Goal: Task Accomplishment & Management: Use online tool/utility

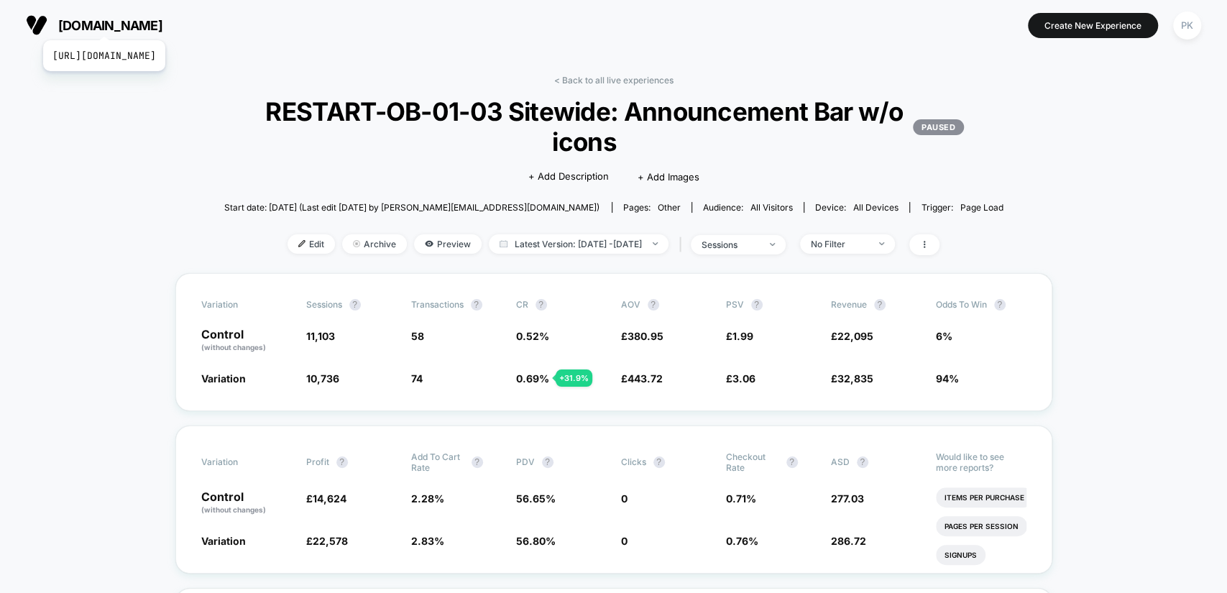
click at [145, 22] on span "[DOMAIN_NAME]" at bounding box center [110, 25] width 104 height 15
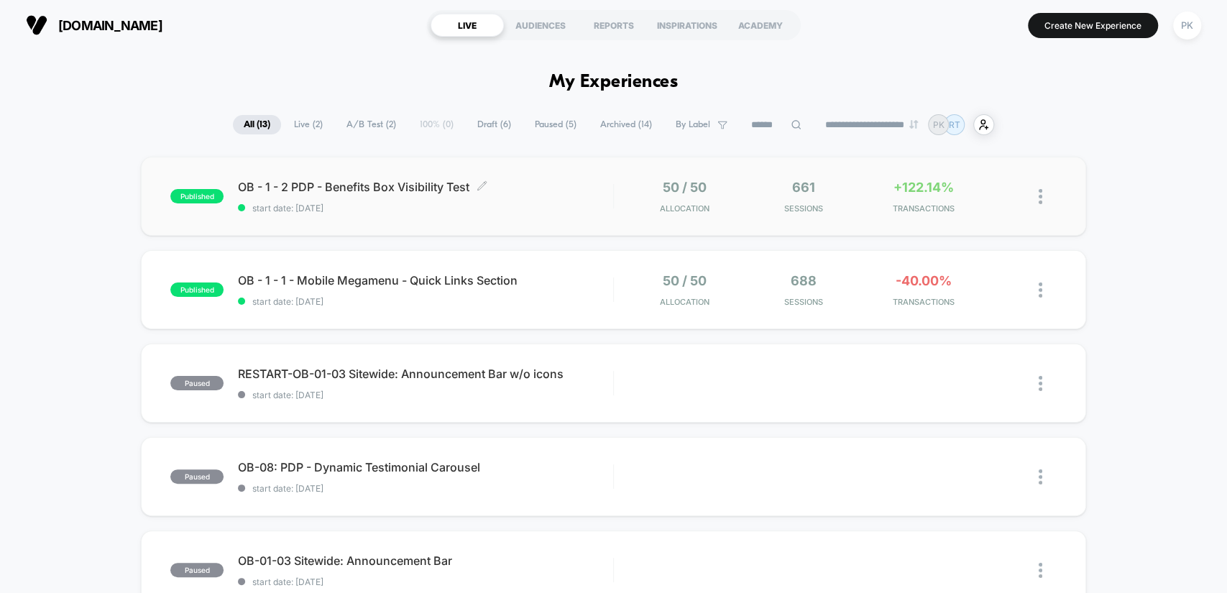
click at [583, 180] on span "OB - 1 - 2 PDP - Benefits Box Visibility Test Click to edit experience details" at bounding box center [425, 187] width 375 height 14
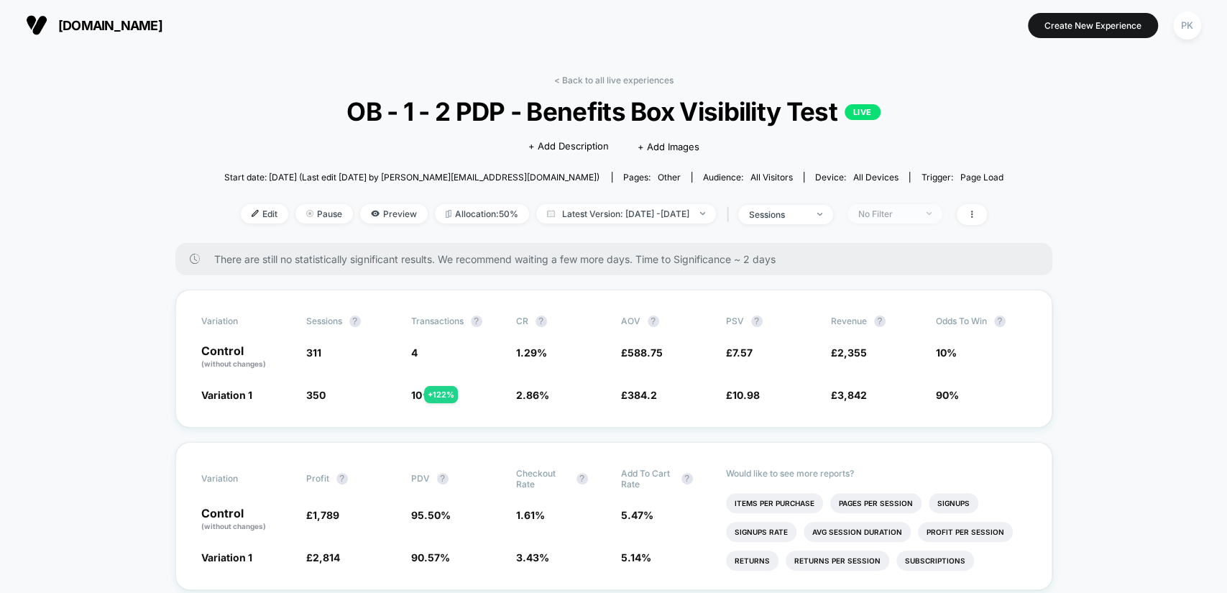
click at [907, 211] on div "No Filter" at bounding box center [887, 214] width 58 height 11
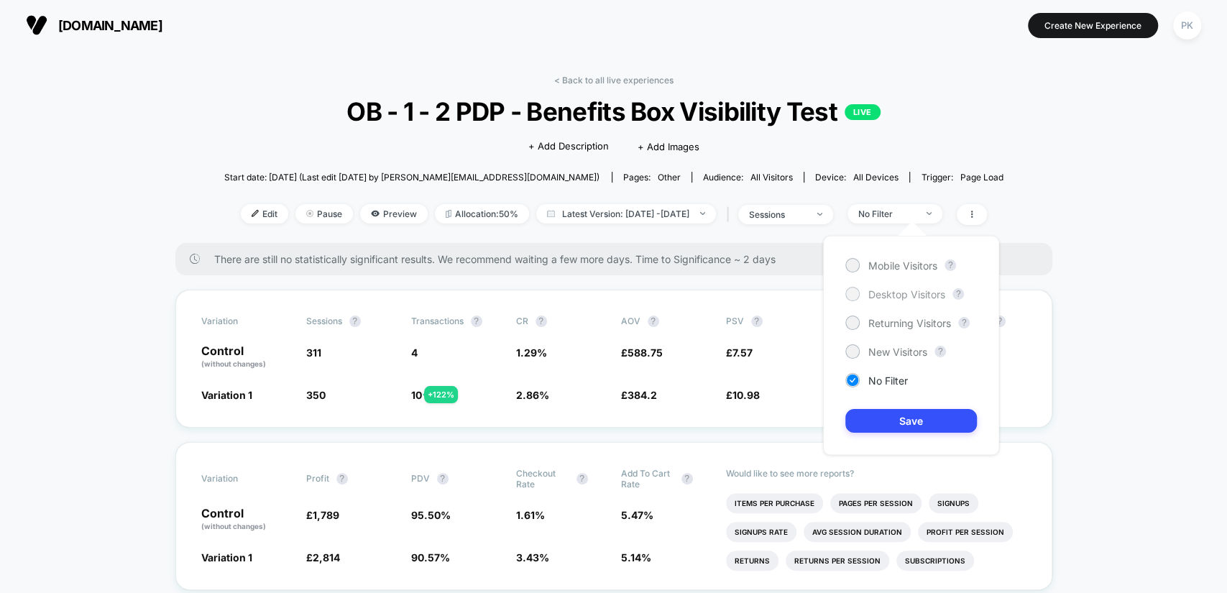
click at [912, 290] on span "Desktop Visitors" at bounding box center [907, 294] width 77 height 12
click at [928, 423] on button "Save" at bounding box center [912, 421] width 132 height 24
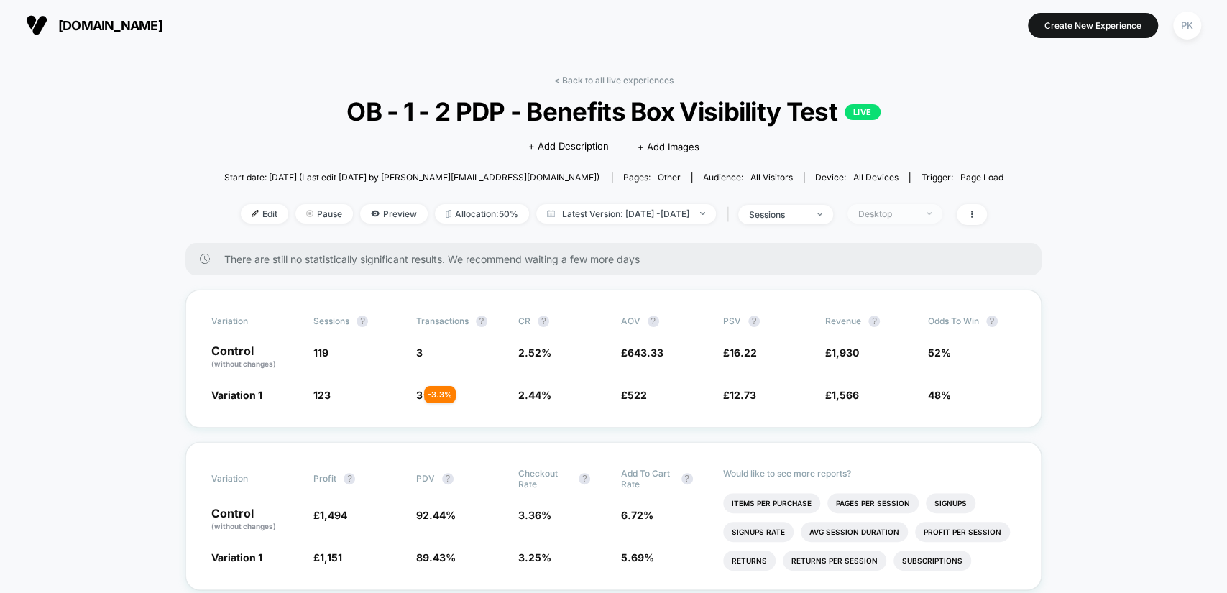
click at [902, 211] on div "Desktop" at bounding box center [887, 214] width 58 height 11
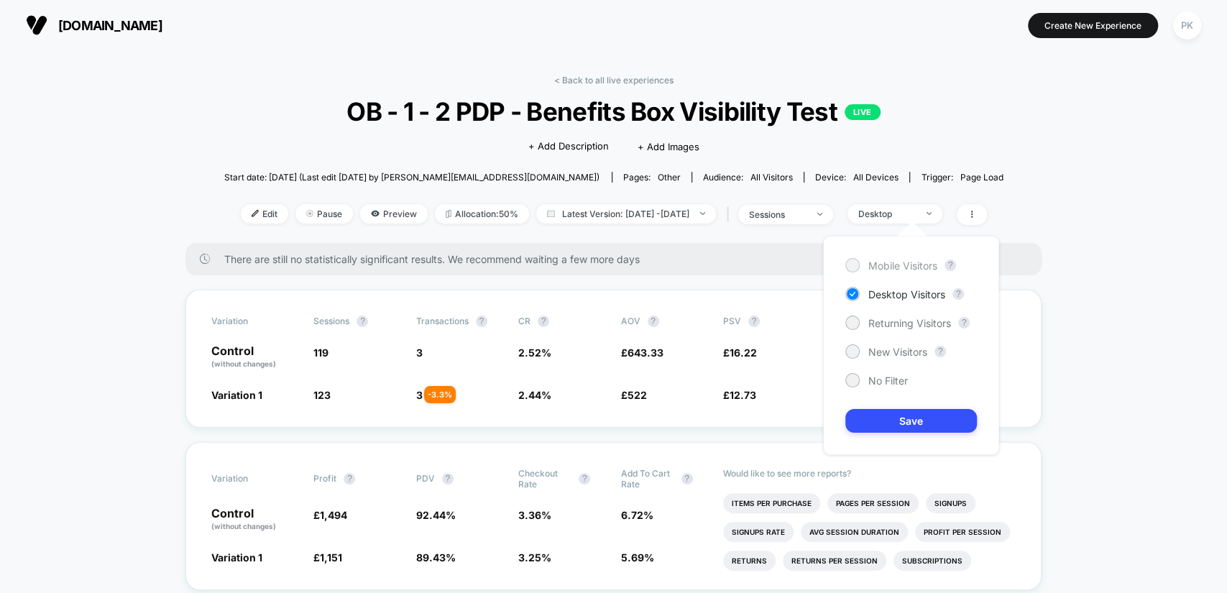
click at [911, 269] on span "Mobile Visitors" at bounding box center [903, 266] width 69 height 12
click at [930, 412] on button "Save" at bounding box center [912, 421] width 132 height 24
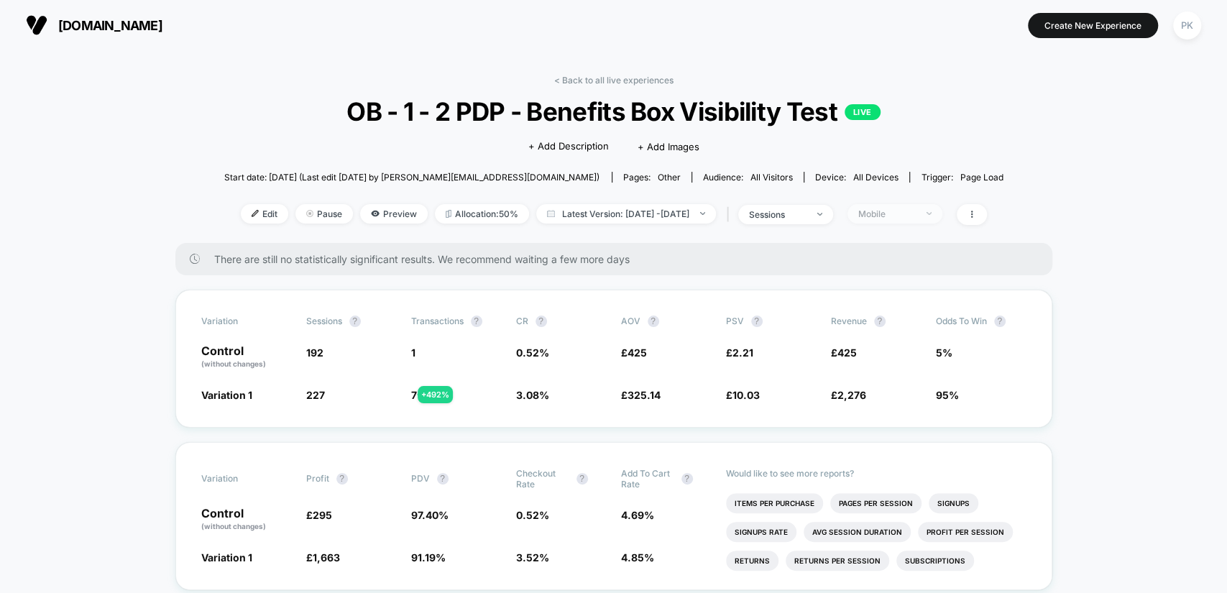
click at [879, 209] on div "Mobile" at bounding box center [887, 214] width 58 height 11
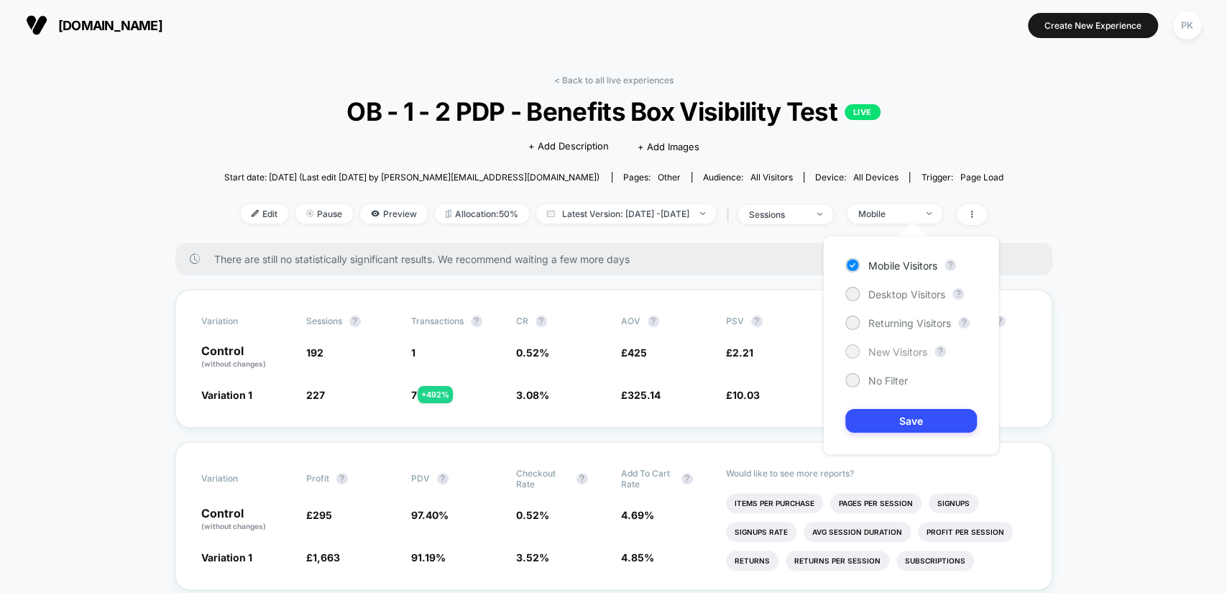
click at [914, 354] on span "New Visitors" at bounding box center [898, 352] width 59 height 12
click at [938, 413] on button "Save" at bounding box center [912, 421] width 132 height 24
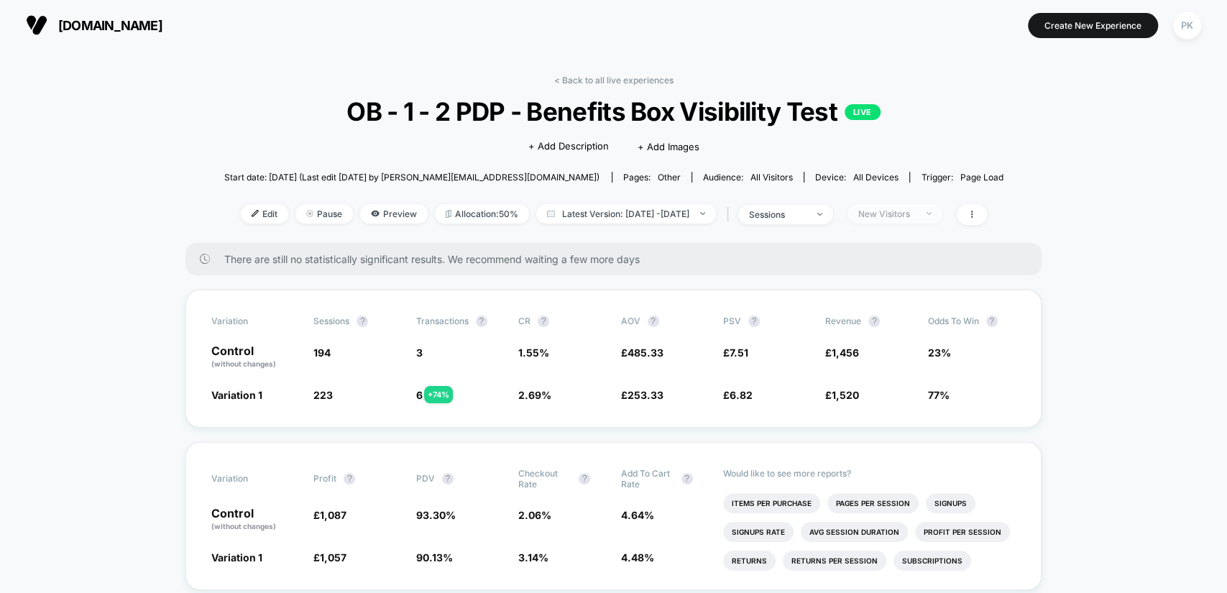
click at [899, 217] on span "New Visitors" at bounding box center [895, 213] width 95 height 19
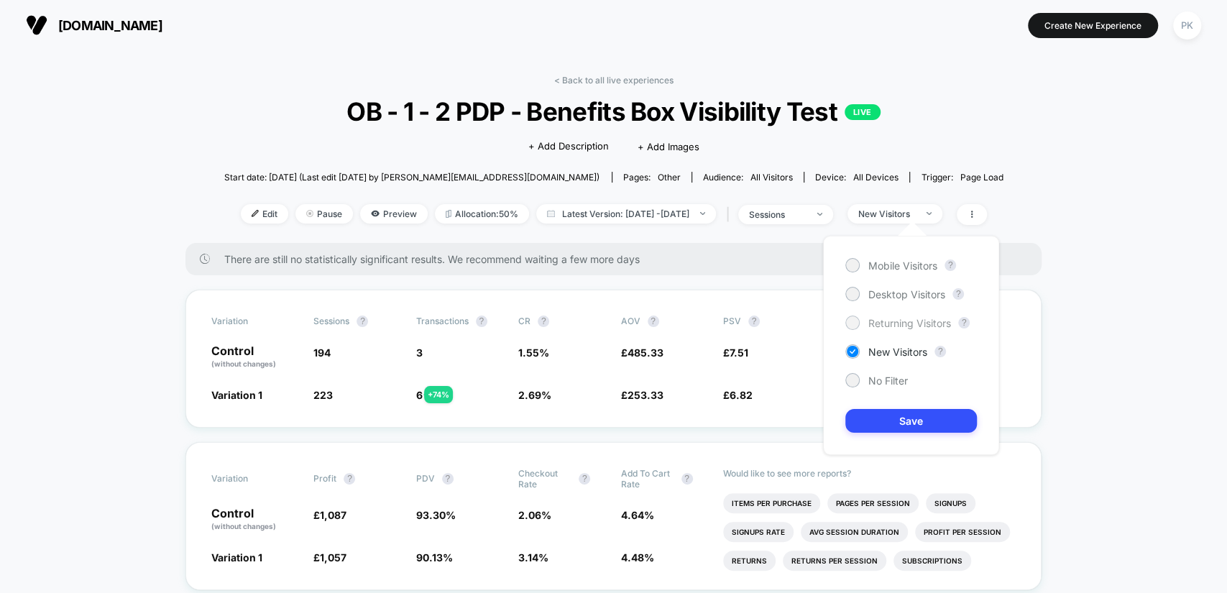
drag, startPoint x: 911, startPoint y: 319, endPoint x: 910, endPoint y: 327, distance: 8.7
click at [911, 318] on span "Returning Visitors" at bounding box center [910, 323] width 83 height 12
click at [902, 403] on div "Mobile Visitors ? Desktop Visitors ? Returning Visitors ? New Visitors ? No Fil…" at bounding box center [911, 345] width 176 height 219
click at [907, 411] on button "Save" at bounding box center [912, 421] width 132 height 24
